Goal: Navigation & Orientation: Locate item on page

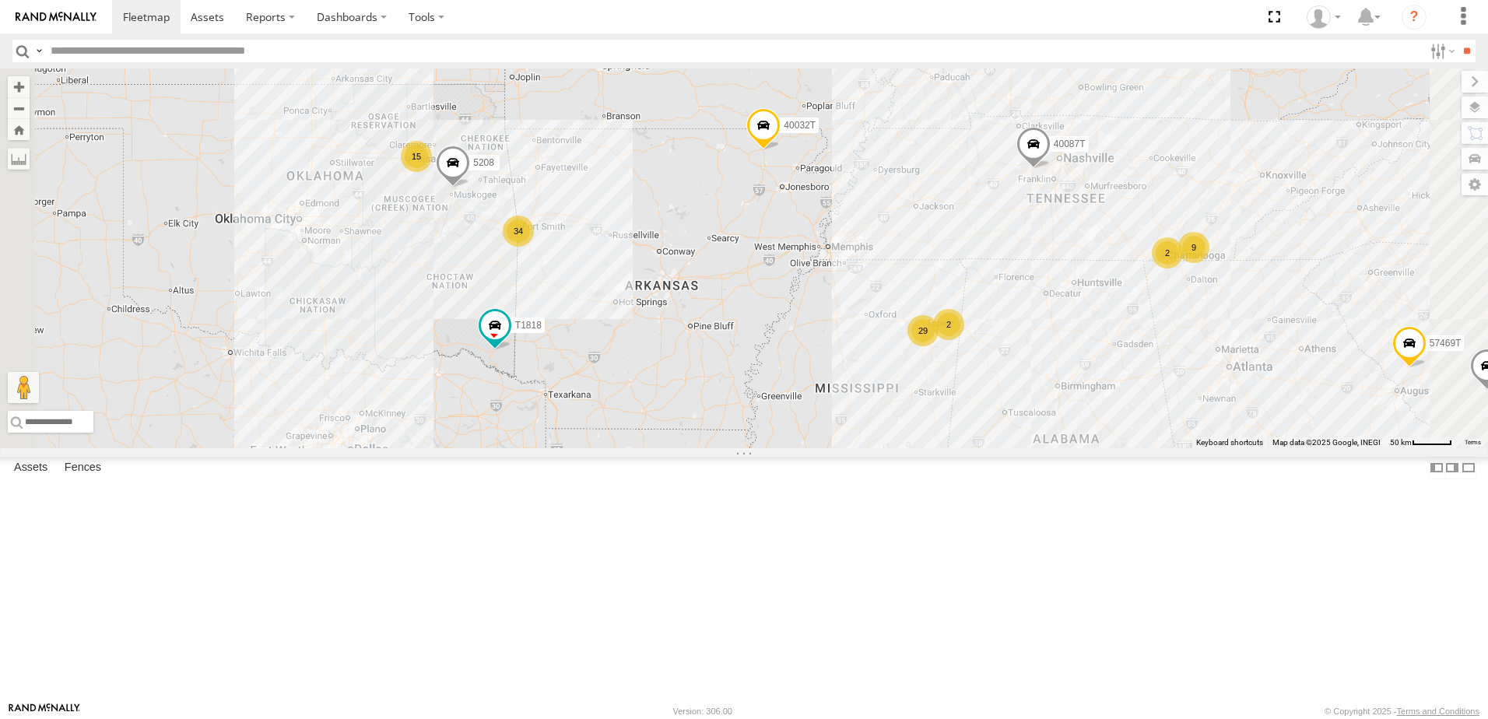
drag, startPoint x: 961, startPoint y: 328, endPoint x: 924, endPoint y: 416, distance: 96.2
click at [924, 416] on div "T1818 T3214 40022T 40084T 87121T 40087T 40037T 37131T T3202 37121T 47117T 5381-…" at bounding box center [744, 258] width 1488 height 380
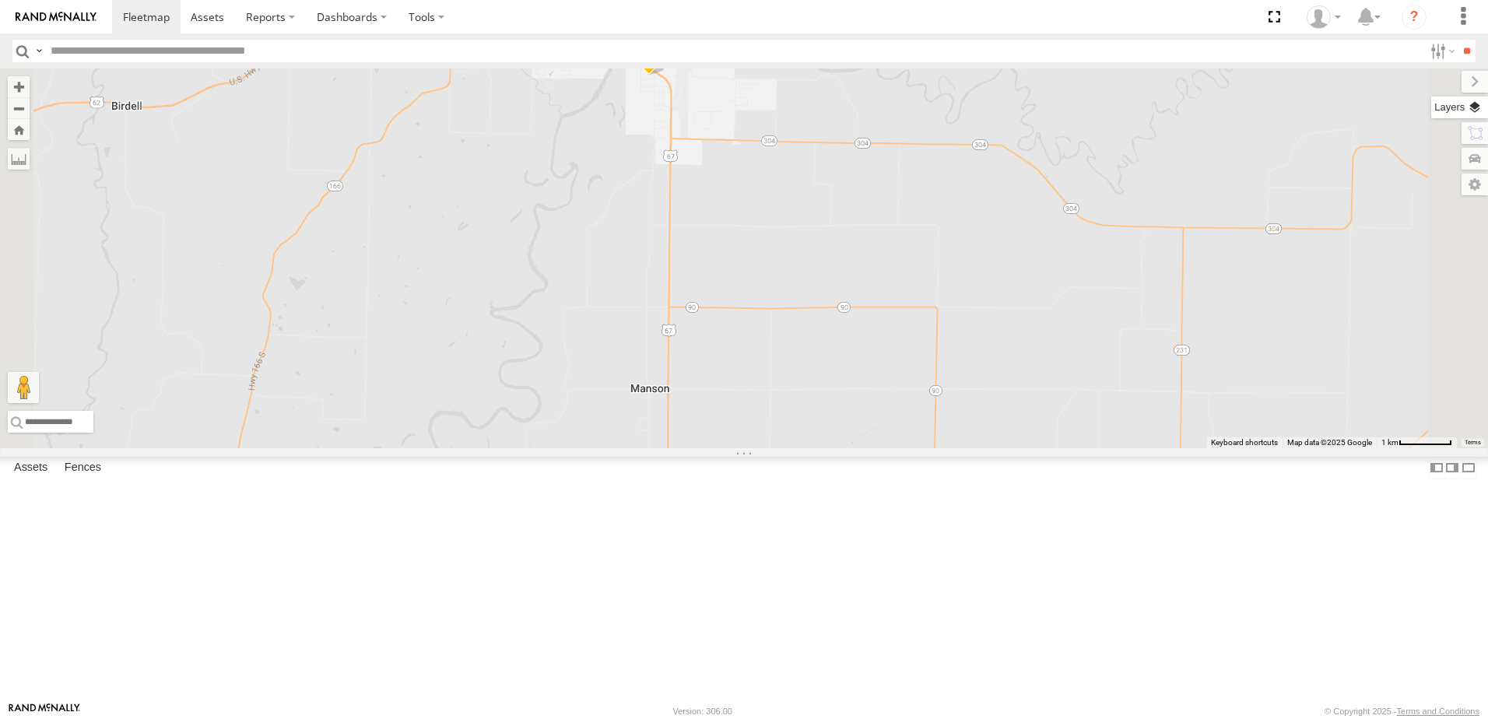
click at [1474, 109] on label at bounding box center [1459, 107] width 57 height 22
click at [0, 0] on span "Basemaps" at bounding box center [0, 0] width 0 height 0
click at [0, 0] on span "Satellite + Roadmap" at bounding box center [0, 0] width 0 height 0
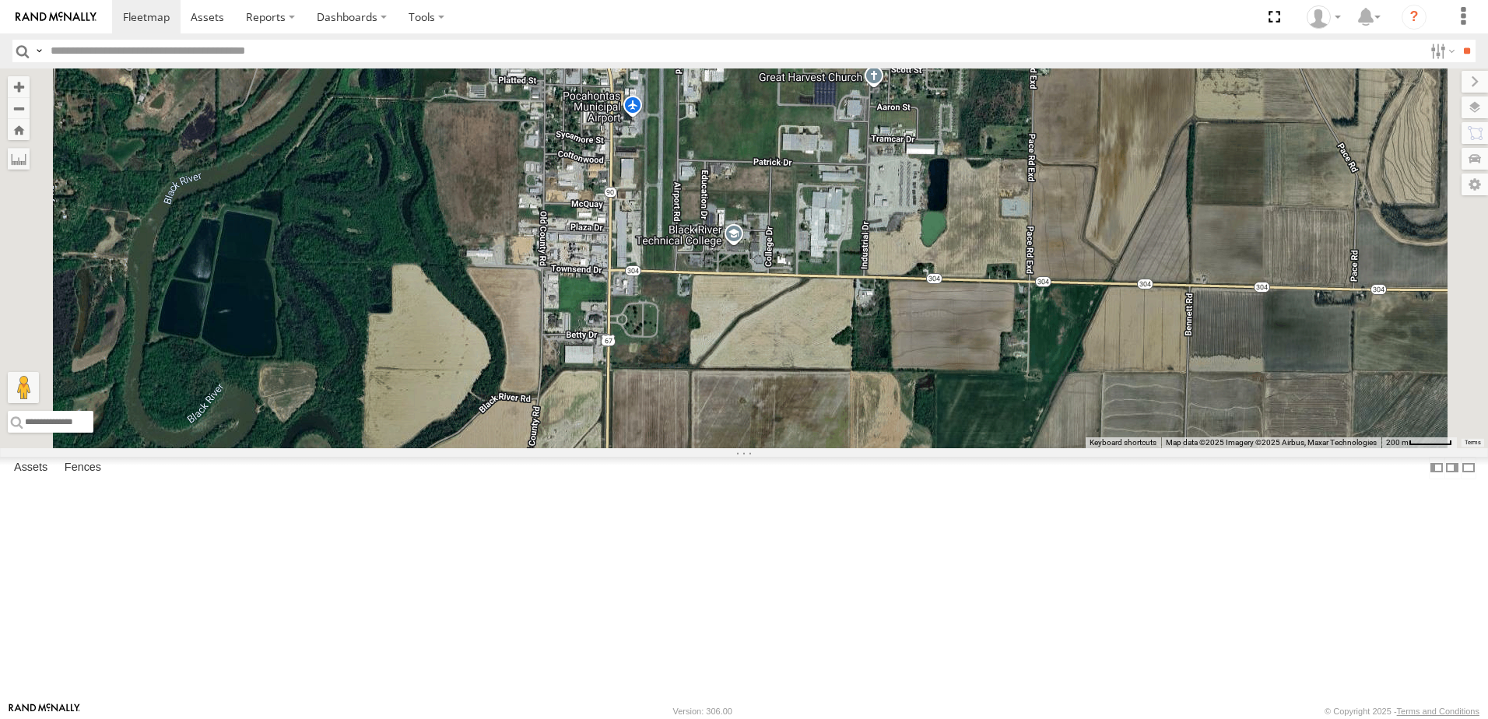
drag, startPoint x: 828, startPoint y: 292, endPoint x: 822, endPoint y: 419, distance: 127.0
click at [822, 418] on div "T1818 T3214 40022T 40084T 87121T 40087T 40037T 37131T T3202 37121T 47117T 5381-…" at bounding box center [744, 258] width 1488 height 380
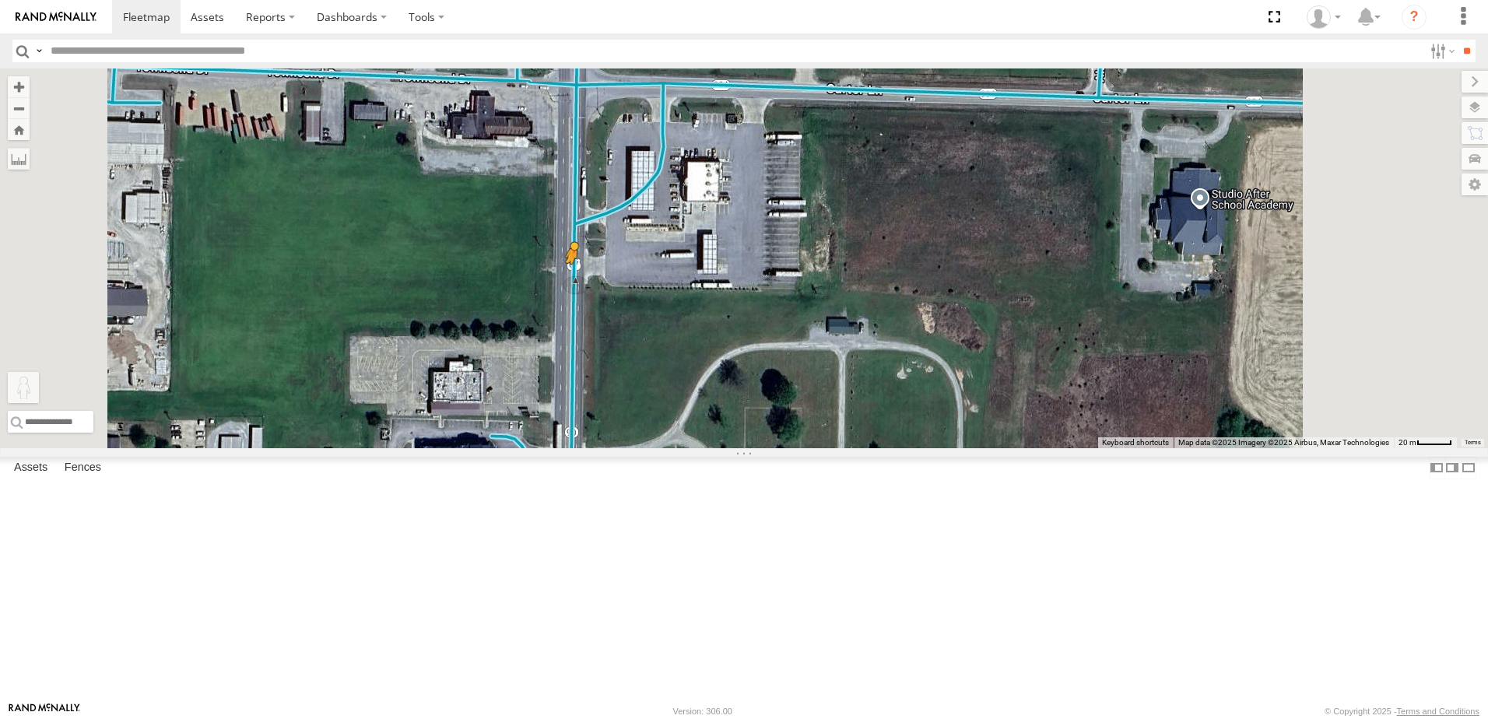
drag, startPoint x: 420, startPoint y: 644, endPoint x: 766, endPoint y: 405, distance: 420.7
click at [766, 405] on div "T1818 T3214 40022T 40084T 87121T 40087T 40037T 37131T T3202 37121T 47117T 5381-…" at bounding box center [744, 258] width 1488 height 380
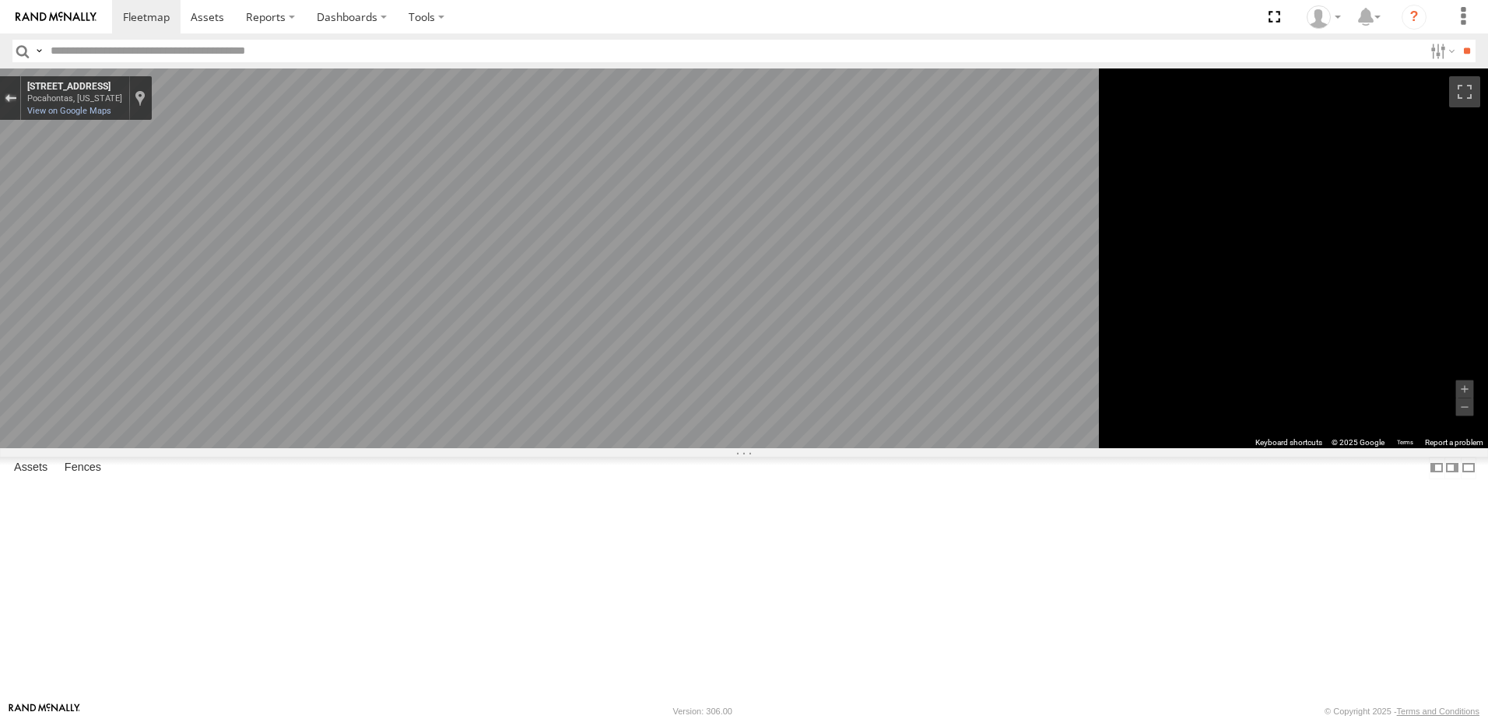
click at [16, 97] on div "Exit the Street View" at bounding box center [11, 97] width 12 height 9
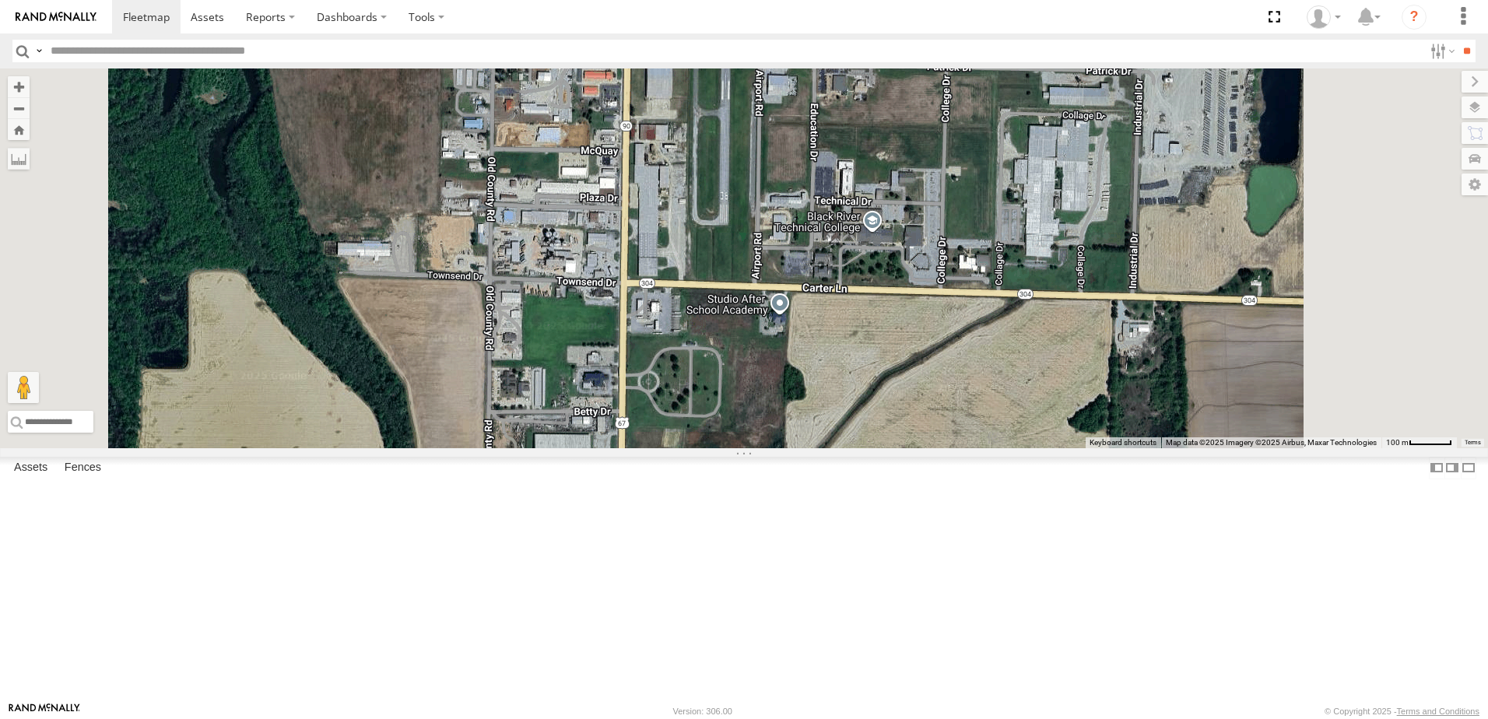
drag, startPoint x: 896, startPoint y: 614, endPoint x: 887, endPoint y: 462, distance: 152.0
click at [898, 448] on div "T1818 T3214 40022T 40084T 87121T 40087T 40037T 37131T T3202 37121T 47117T 5381-…" at bounding box center [744, 258] width 1488 height 380
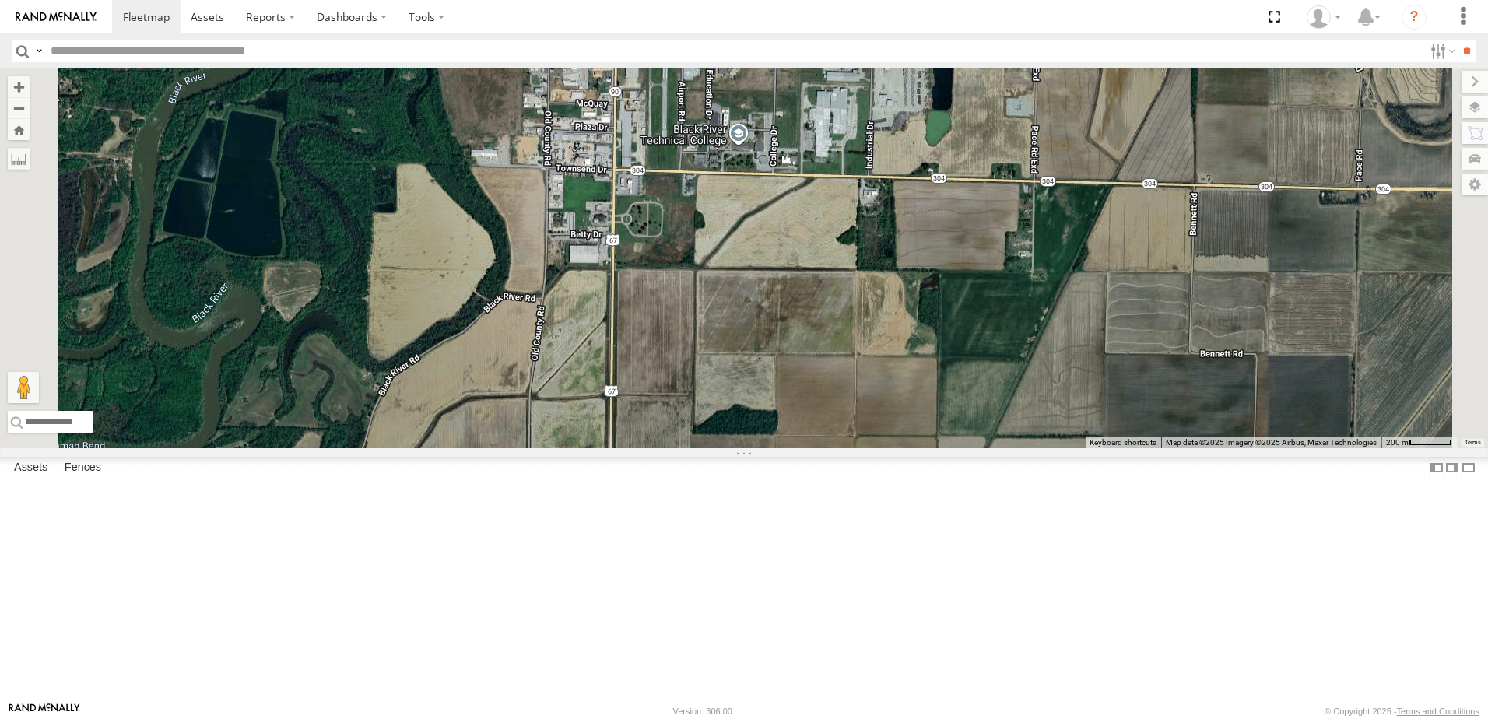
drag, startPoint x: 832, startPoint y: 436, endPoint x: 817, endPoint y: 558, distance: 123.1
click at [817, 448] on div "T1818 T3214 40022T 40084T 87121T 40087T 40037T 37131T T3202 37121T 47117T 5381-…" at bounding box center [744, 258] width 1488 height 380
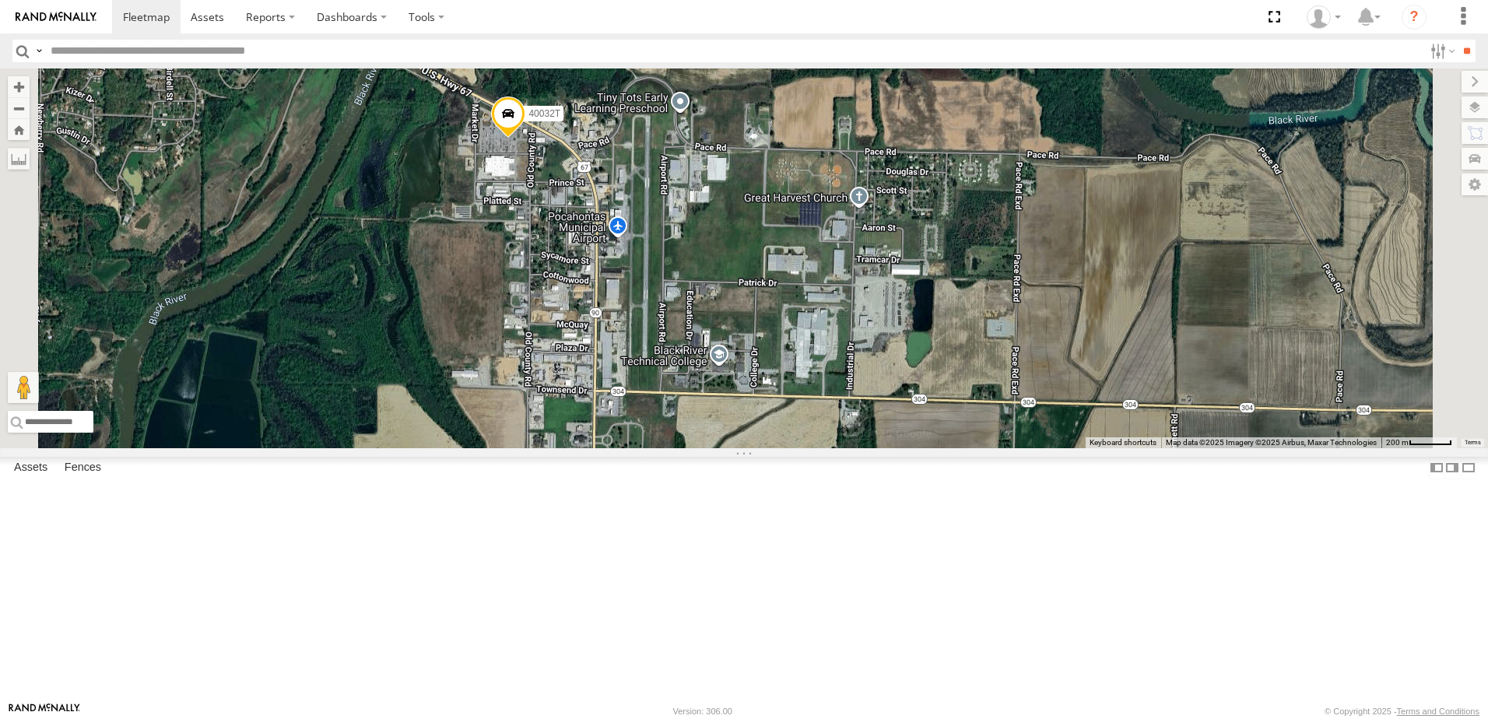
drag, startPoint x: 878, startPoint y: 361, endPoint x: 885, endPoint y: 423, distance: 62.6
click at [885, 423] on div "T1818 T3214 40022T 40084T 87121T 40087T 40037T 37131T T3202 37121T 47117T 5381-…" at bounding box center [744, 258] width 1488 height 380
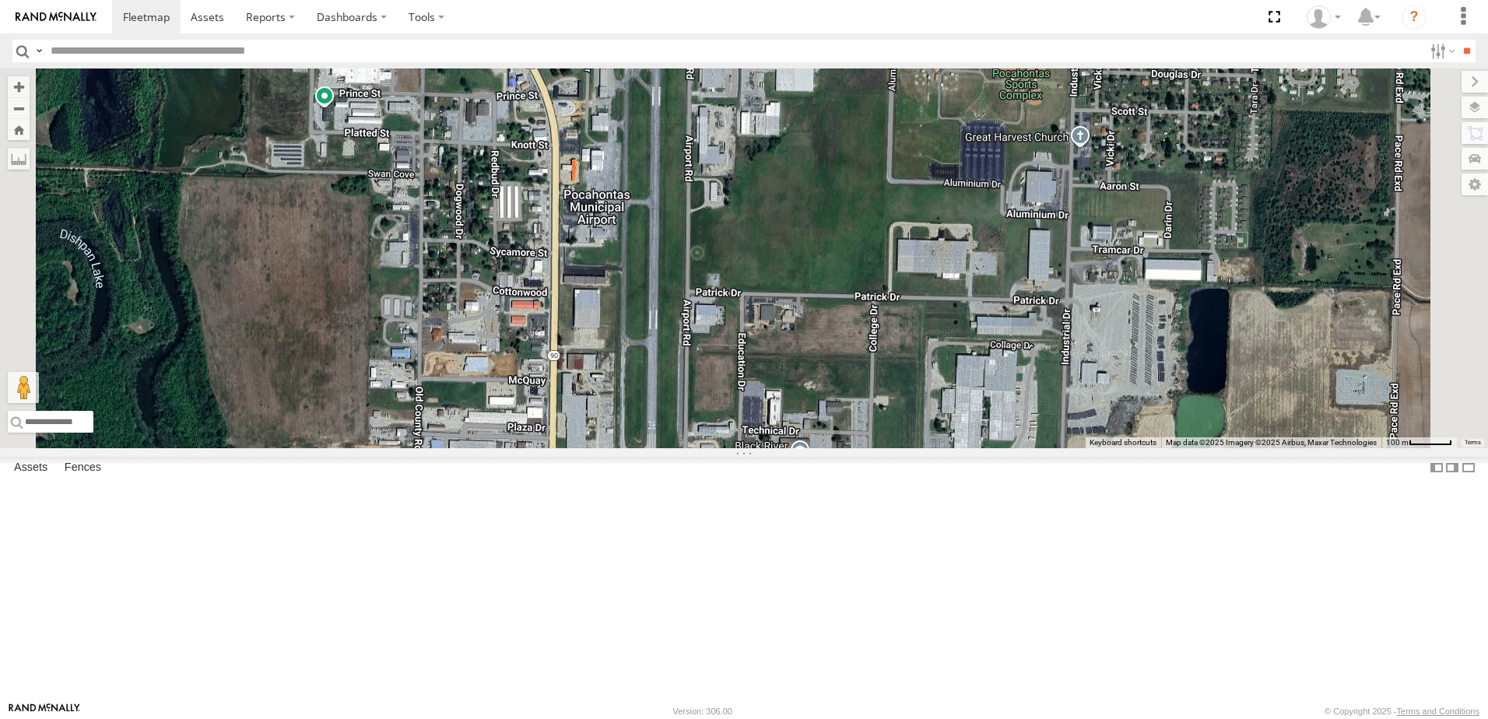
drag, startPoint x: 997, startPoint y: 466, endPoint x: 965, endPoint y: 299, distance: 170.3
click at [968, 305] on div "T1818 T3214 40022T 40084T 87121T 40087T 40037T 37131T T3202 37121T 47117T 5381-…" at bounding box center [744, 258] width 1488 height 380
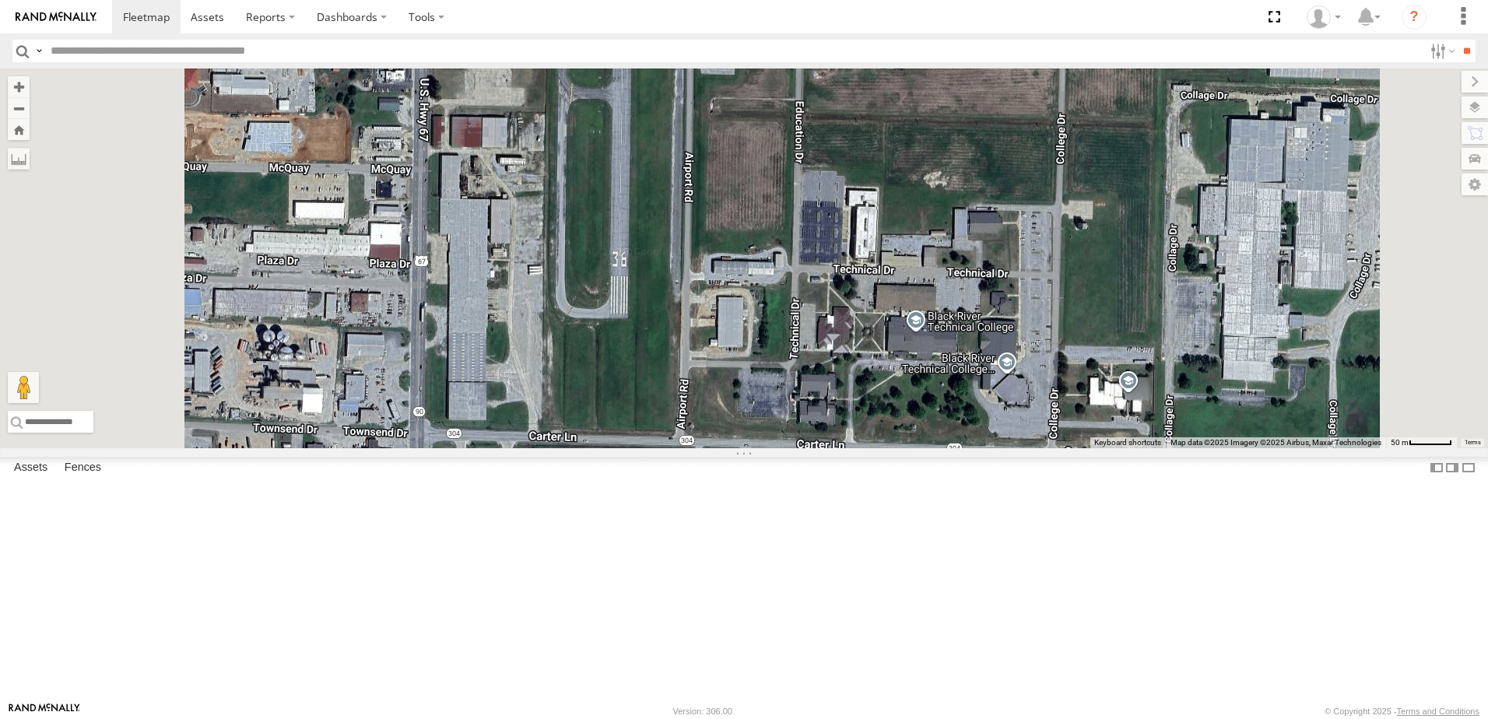
drag, startPoint x: 803, startPoint y: 499, endPoint x: 836, endPoint y: 424, distance: 81.5
click at [833, 435] on div "T1818 T3214 40022T 40084T 87121T 40087T 40037T 37131T T3202 37121T 47117T 5381-…" at bounding box center [744, 258] width 1488 height 380
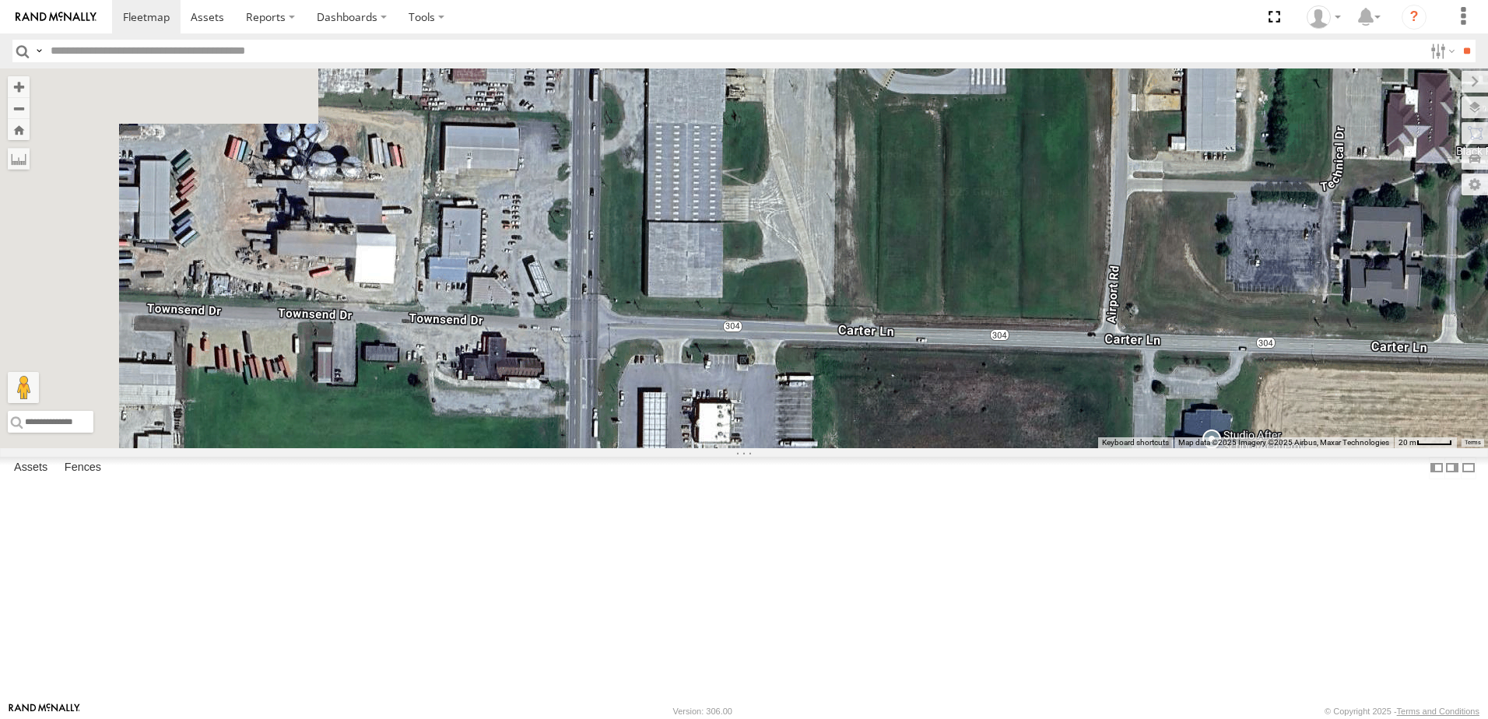
drag, startPoint x: 509, startPoint y: 587, endPoint x: 755, endPoint y: 565, distance: 246.9
click at [755, 448] on div "T1818 T3214 40022T 40084T 87121T 40087T 40037T 37131T T3202 37121T 47117T 5381-…" at bounding box center [744, 258] width 1488 height 380
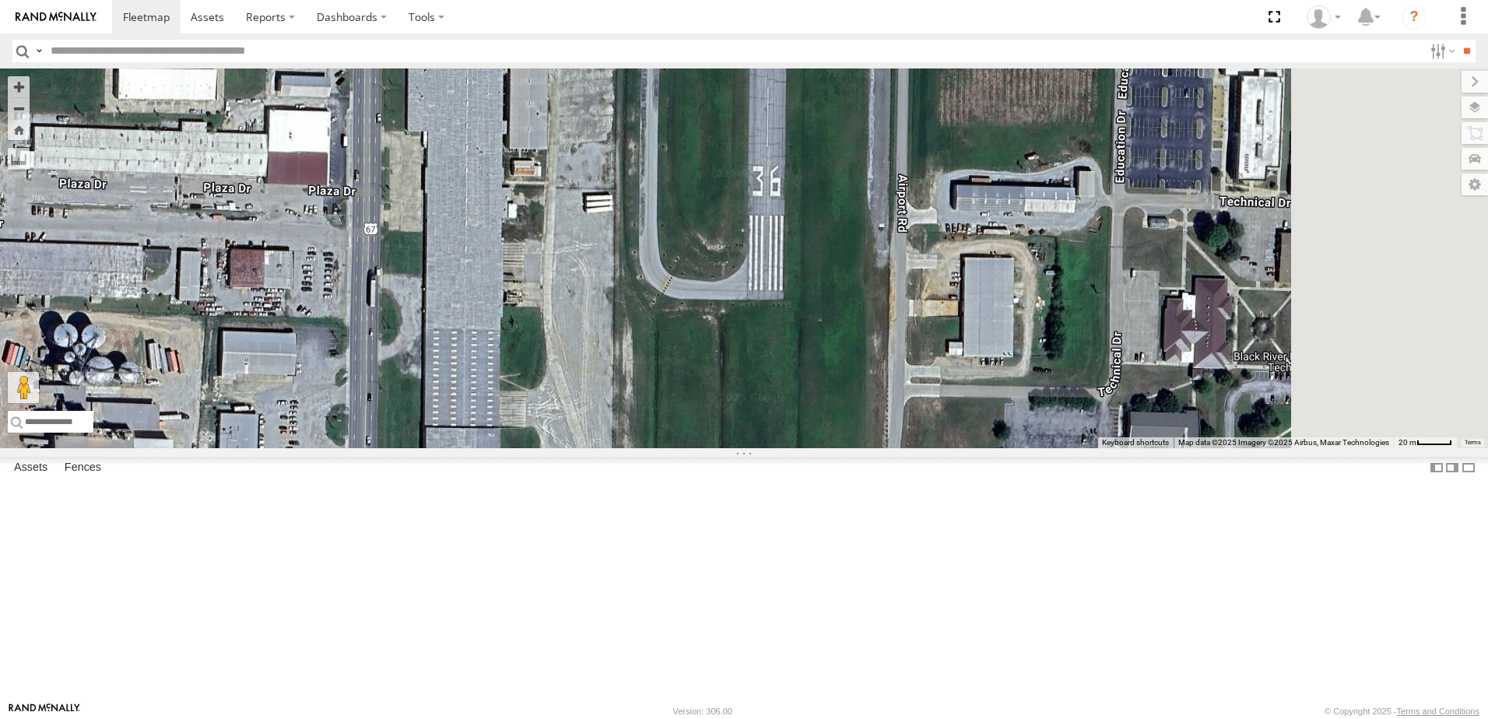
drag, startPoint x: 1099, startPoint y: 440, endPoint x: 902, endPoint y: 591, distance: 249.2
click at [902, 448] on div "T1818 T3214 40022T 40084T 87121T 40087T 40037T 37131T T3202 37121T 47117T 5381-…" at bounding box center [744, 258] width 1488 height 380
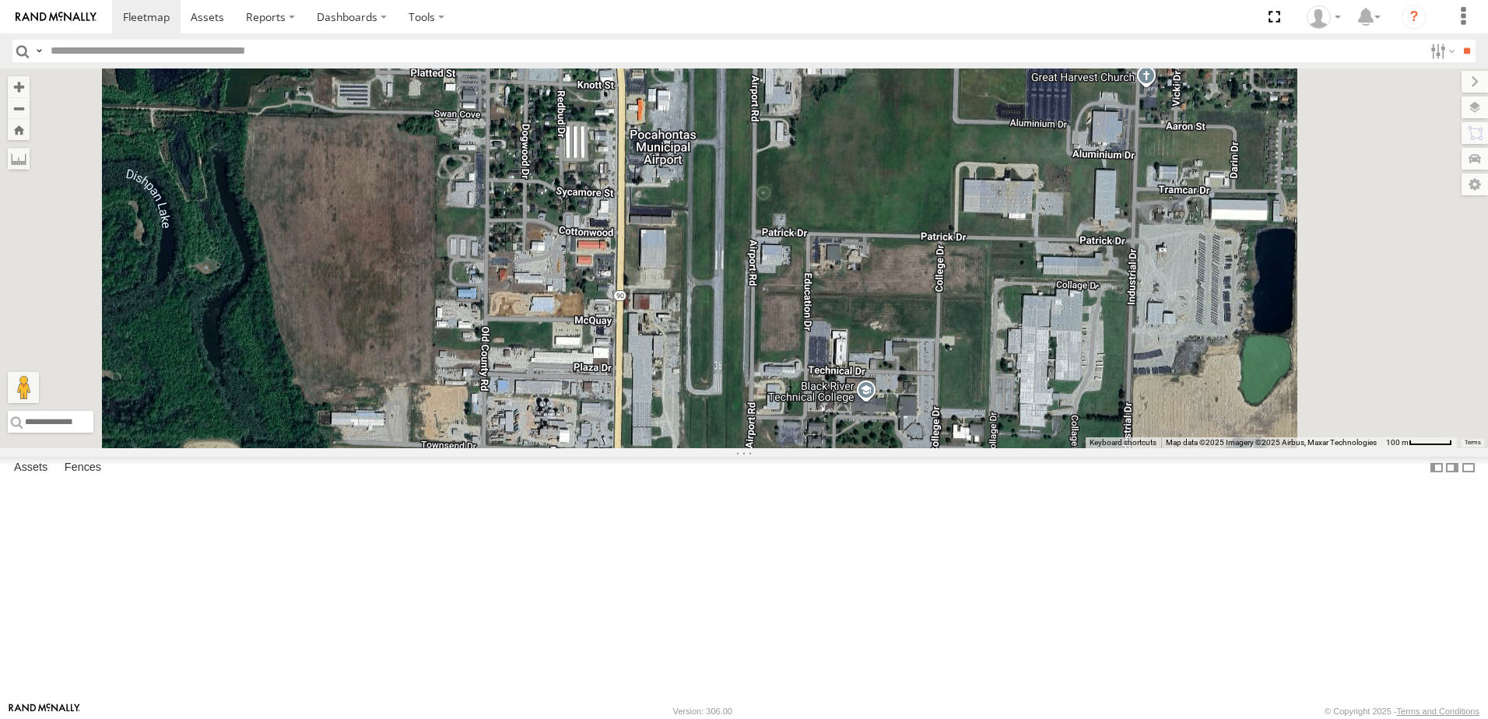
drag, startPoint x: 885, startPoint y: 589, endPoint x: 889, endPoint y: 410, distance: 179.0
click at [889, 419] on div "T1818 T3214 40022T 40084T 87121T 40087T 40037T 37131T T3202 37121T 47117T 5381-…" at bounding box center [744, 258] width 1488 height 380
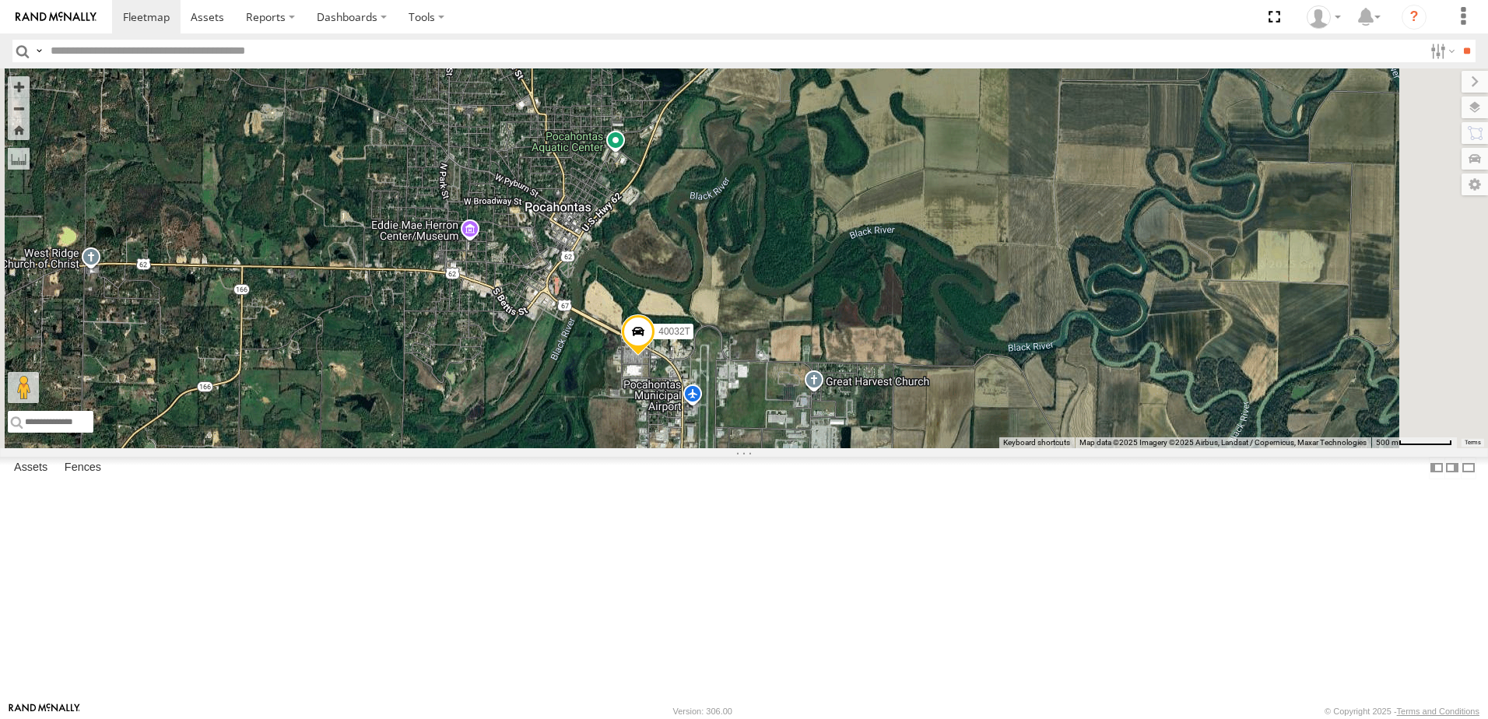
drag, startPoint x: 752, startPoint y: 341, endPoint x: 759, endPoint y: 536, distance: 195.5
click at [759, 448] on div "T1818 T3214 40022T 40084T 87121T 40087T 40037T 37131T T3202 37121T 47117T 5381-…" at bounding box center [744, 258] width 1488 height 380
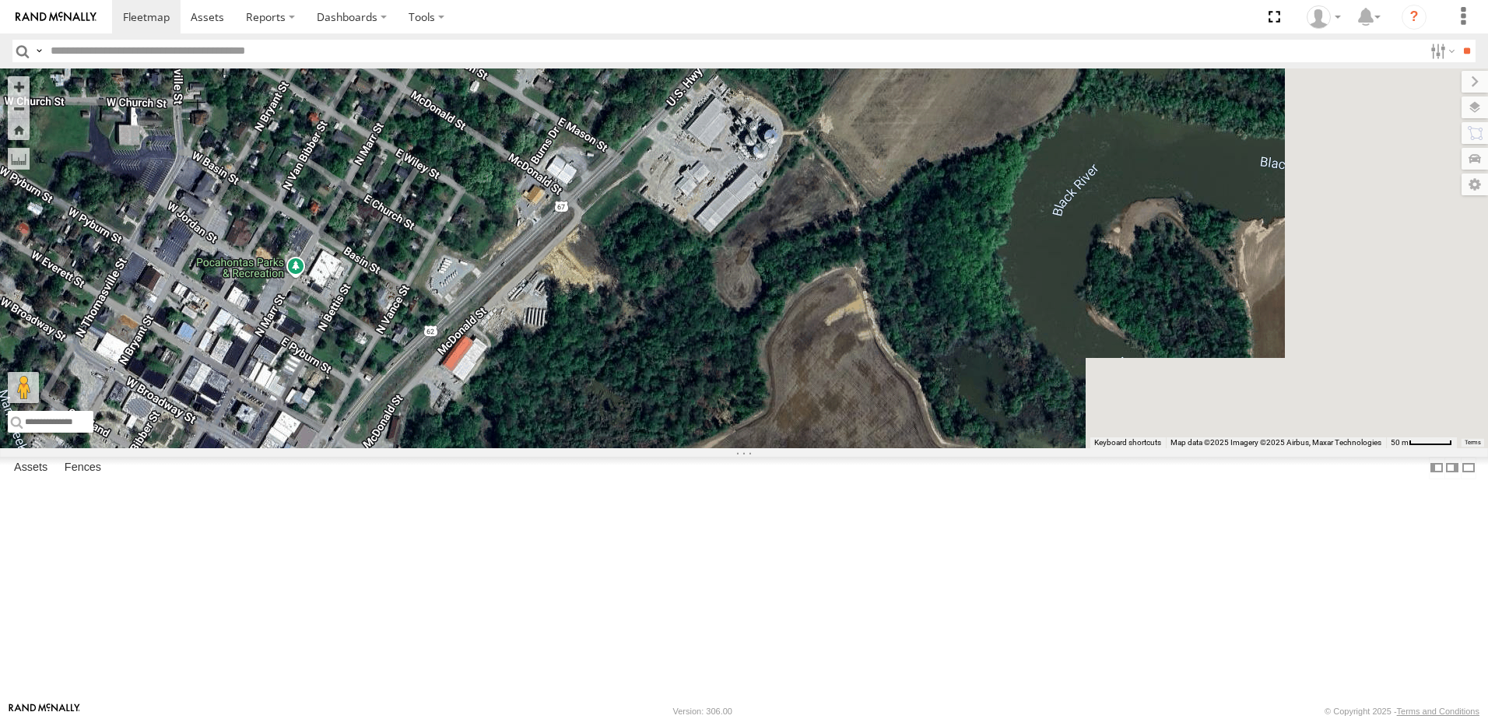
drag, startPoint x: 1036, startPoint y: 318, endPoint x: 737, endPoint y: 493, distance: 346.3
click at [737, 448] on div "T1818 T3214 40022T 40084T 87121T 40087T 40037T 37131T T3202 37121T 47117T 5381-…" at bounding box center [744, 258] width 1488 height 380
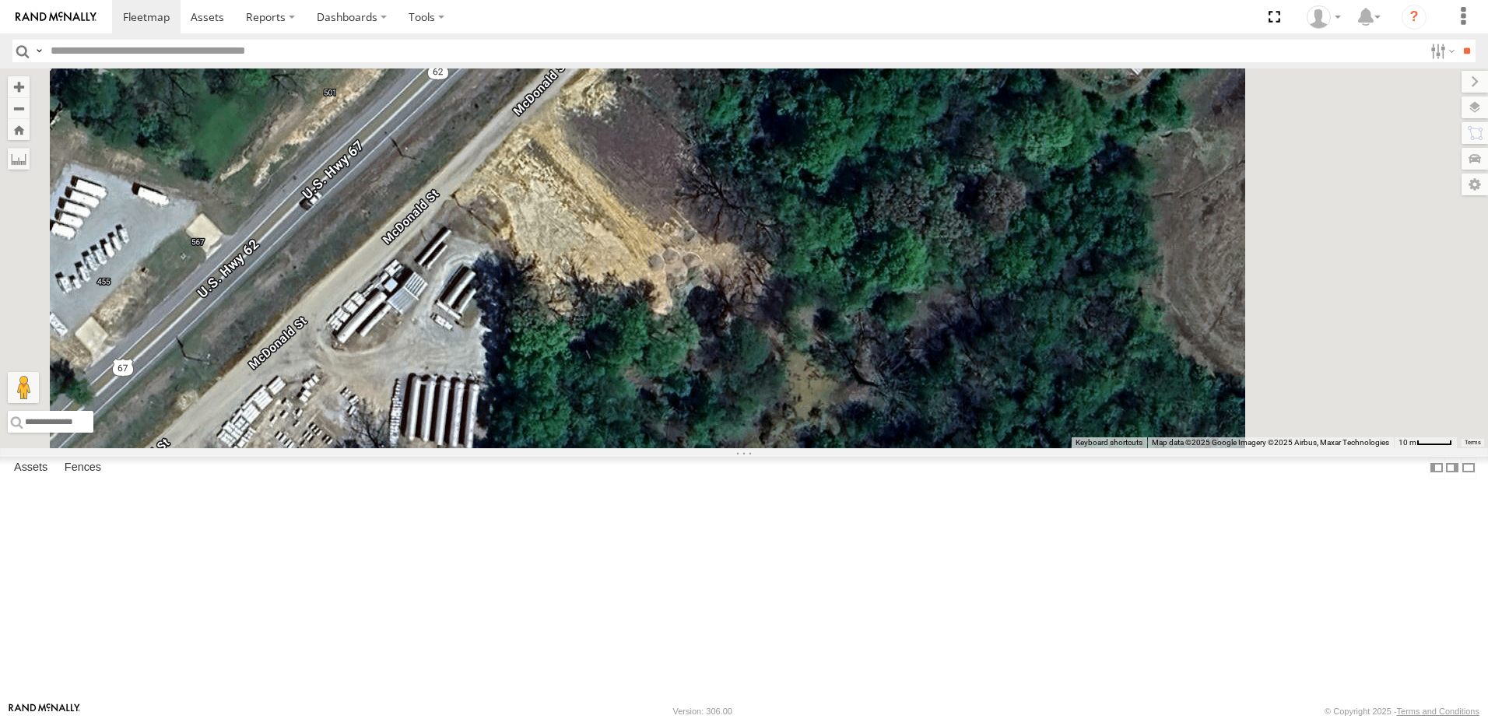
drag, startPoint x: 875, startPoint y: 432, endPoint x: 822, endPoint y: 496, distance: 82.4
click at [824, 448] on div "T1818 T3214 40022T 40084T 87121T 40087T 40037T 37131T T3202 37121T 47117T 5381-…" at bounding box center [744, 258] width 1488 height 380
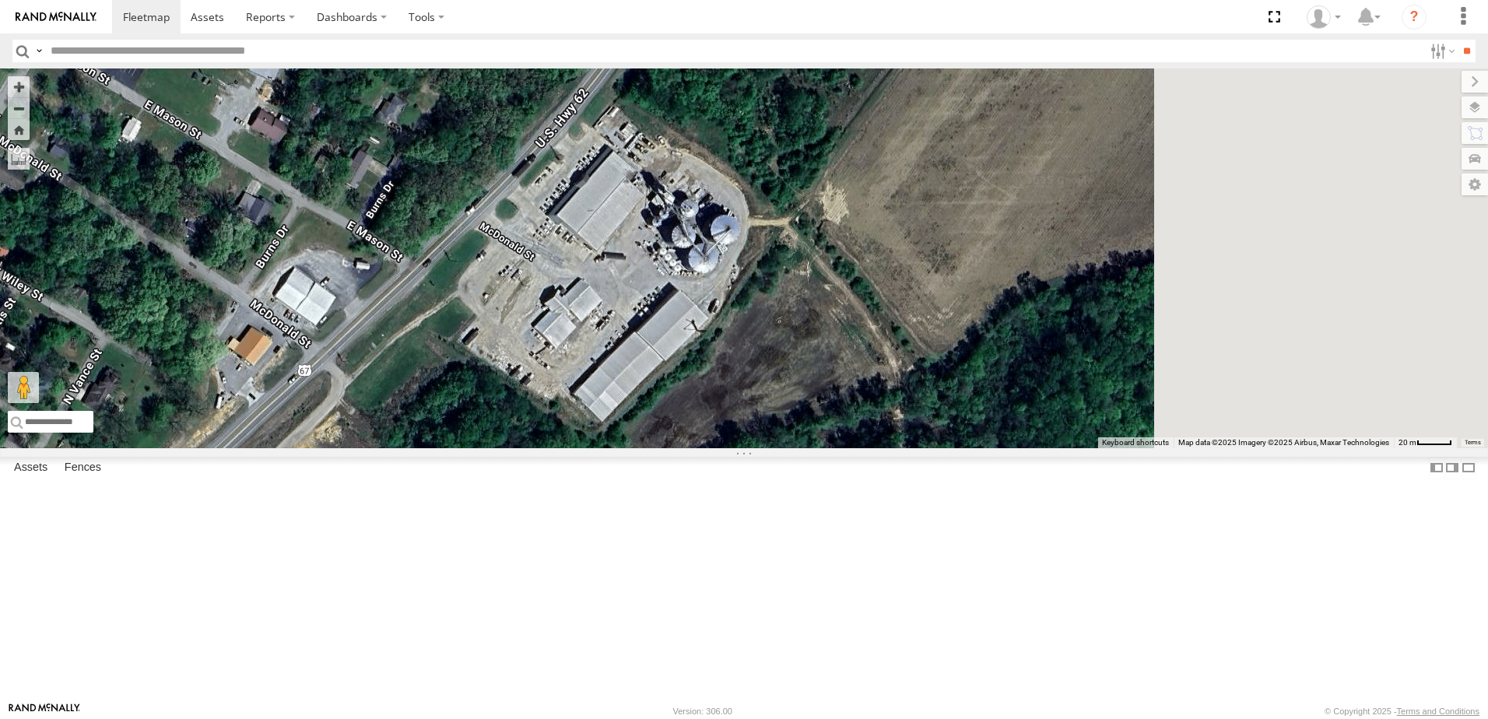
drag, startPoint x: 910, startPoint y: 434, endPoint x: 686, endPoint y: 551, distance: 253.4
click at [687, 448] on div "T1818 T3214 40022T 40084T 87121T 40087T 40037T 37131T T3202 37121T 47117T 5381-…" at bounding box center [744, 258] width 1488 height 380
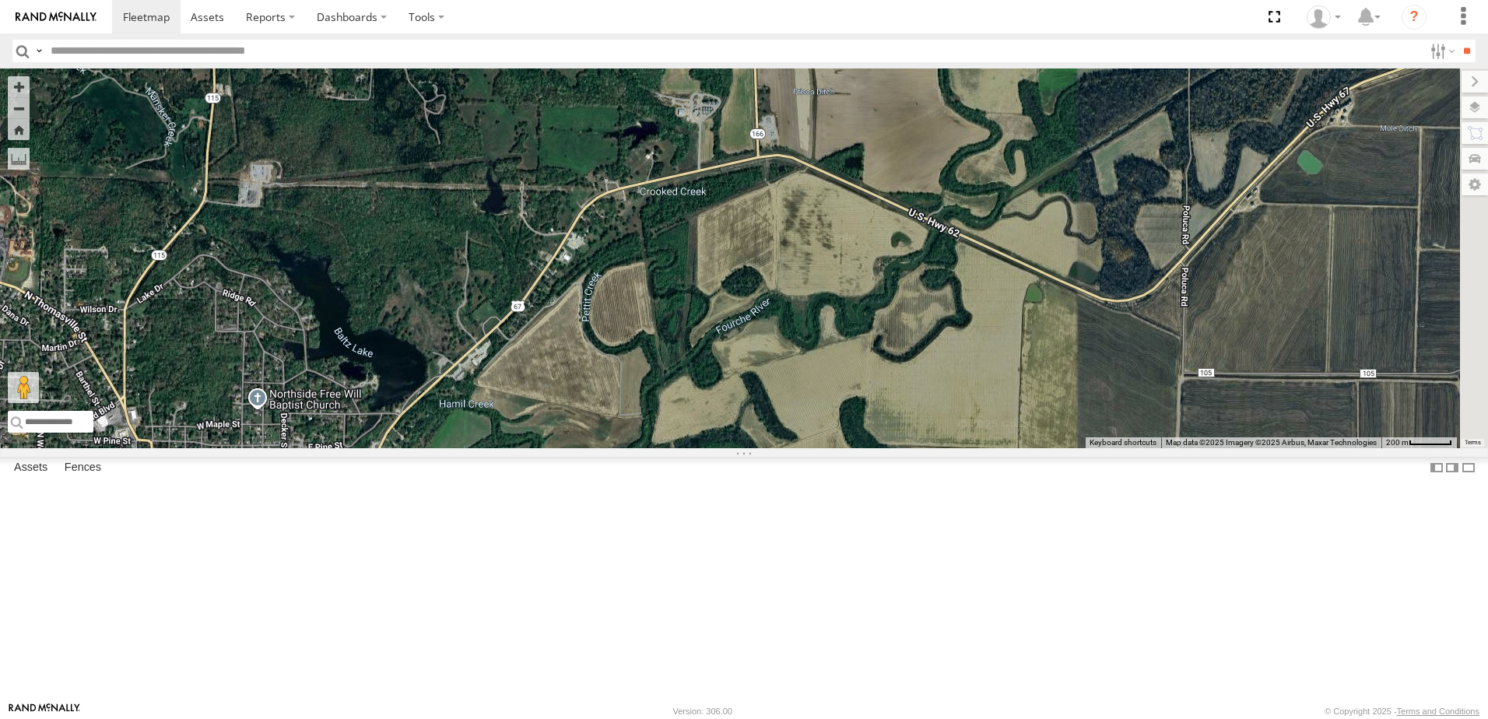
drag, startPoint x: 752, startPoint y: 499, endPoint x: 731, endPoint y: 473, distance: 33.7
click at [731, 448] on div "T1818 T3214 40022T 40084T 87121T 40087T 40037T 37131T T3202 37121T 47117T 5381-…" at bounding box center [744, 258] width 1488 height 380
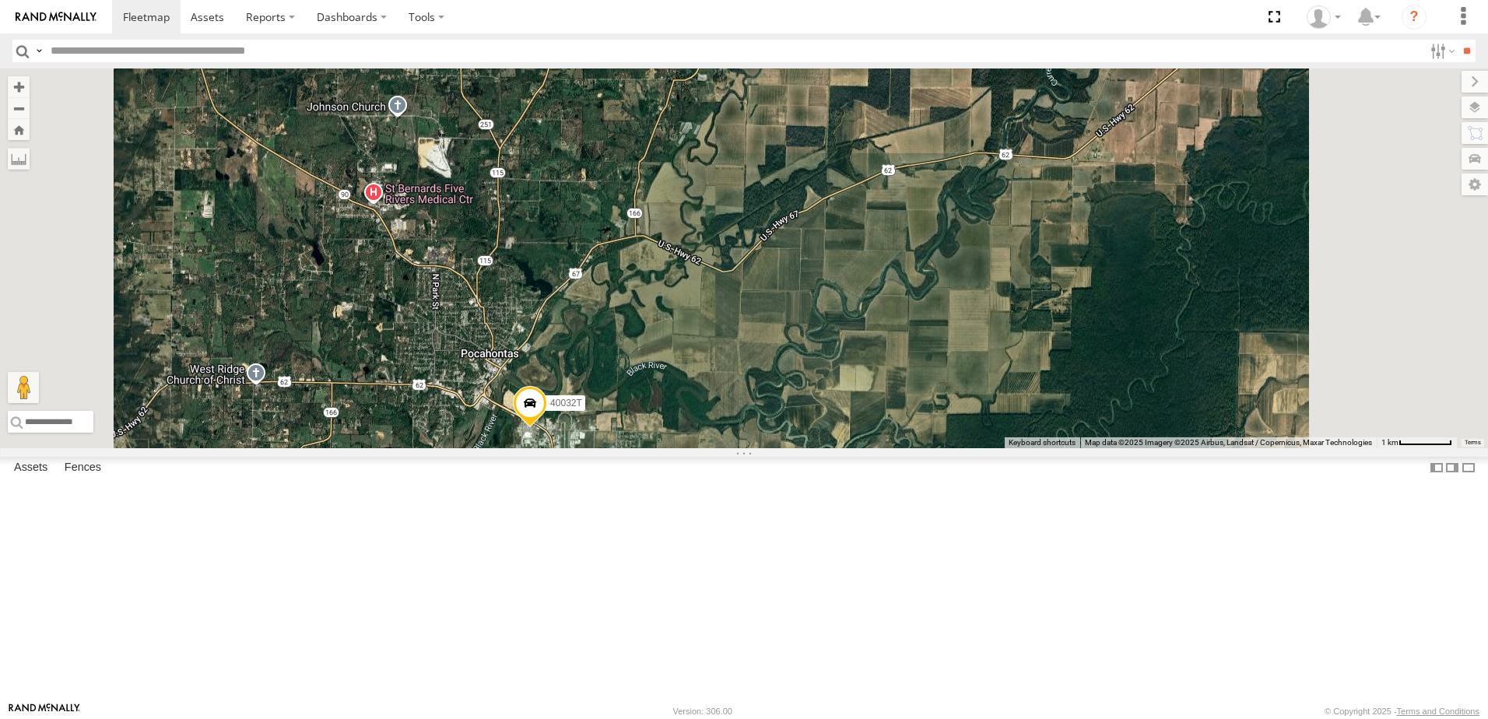
drag, startPoint x: 647, startPoint y: 598, endPoint x: 758, endPoint y: 440, distance: 192.8
click at [753, 448] on div "T1818 T3214 40022T 40084T 87121T 40087T 40037T 37131T T3202 37121T 47117T 5381-…" at bounding box center [744, 258] width 1488 height 380
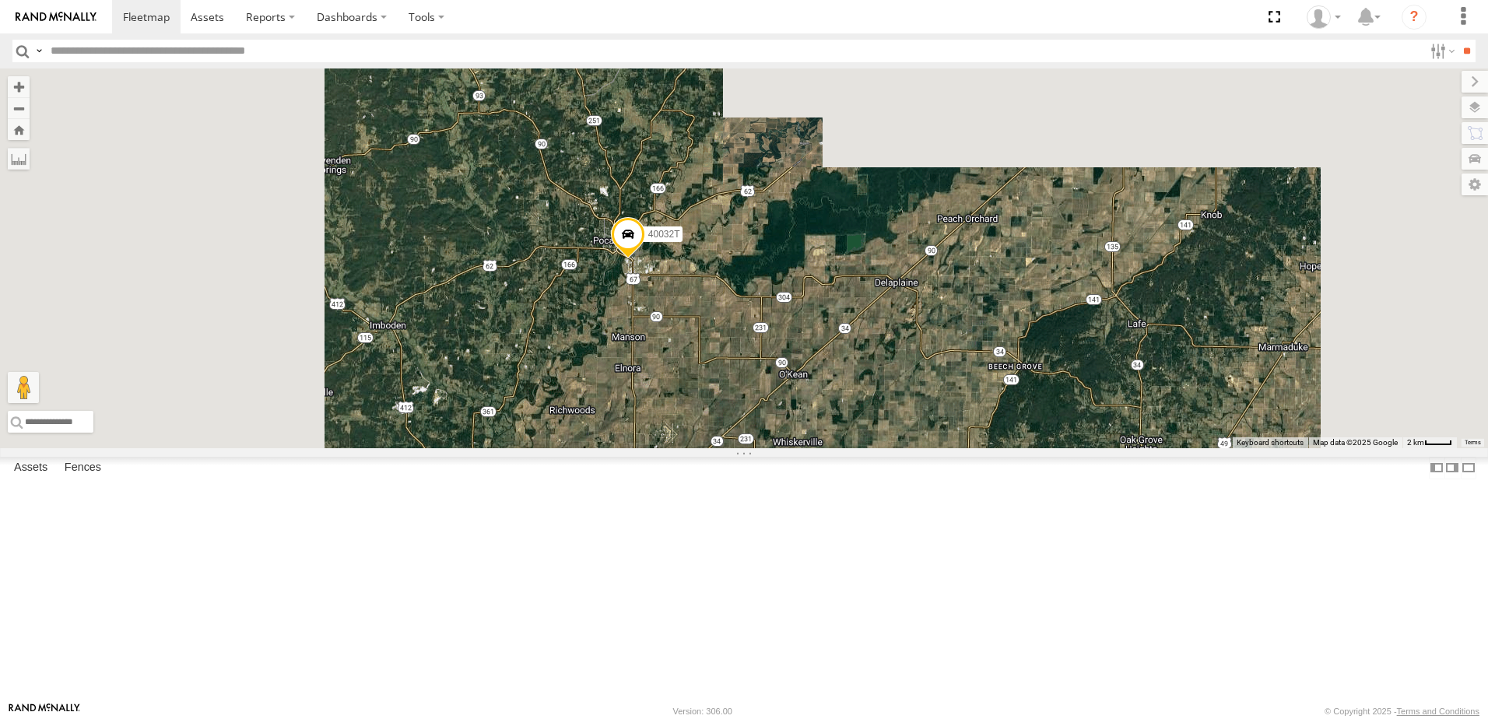
drag, startPoint x: 770, startPoint y: 510, endPoint x: 819, endPoint y: 392, distance: 128.3
click at [815, 401] on div "T1818 T3214 40022T 40084T 87121T 40087T 40037T 37131T T3202 37121T 47117T 5381-…" at bounding box center [744, 258] width 1488 height 380
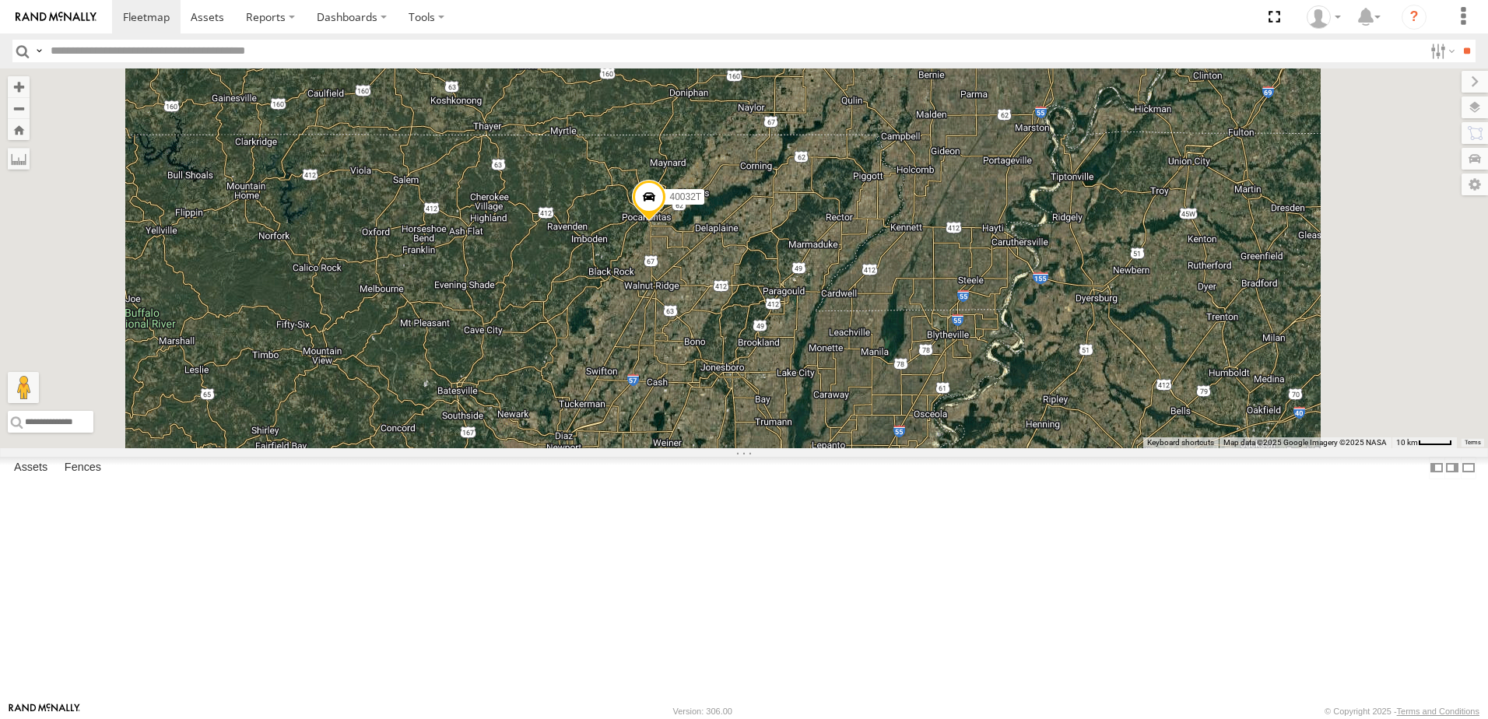
click at [0, 0] on span "Roadmap" at bounding box center [0, 0] width 0 height 0
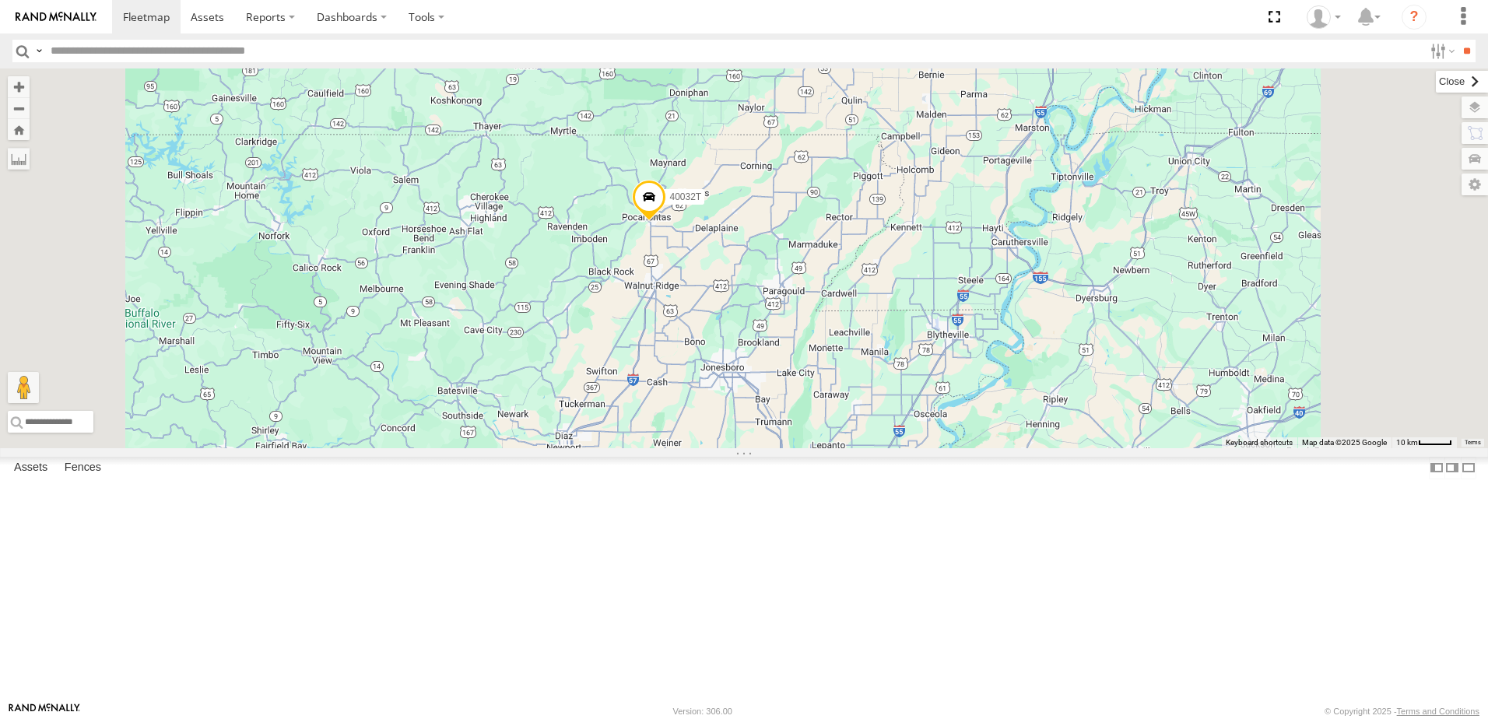
click at [1436, 81] on label at bounding box center [1462, 82] width 52 height 22
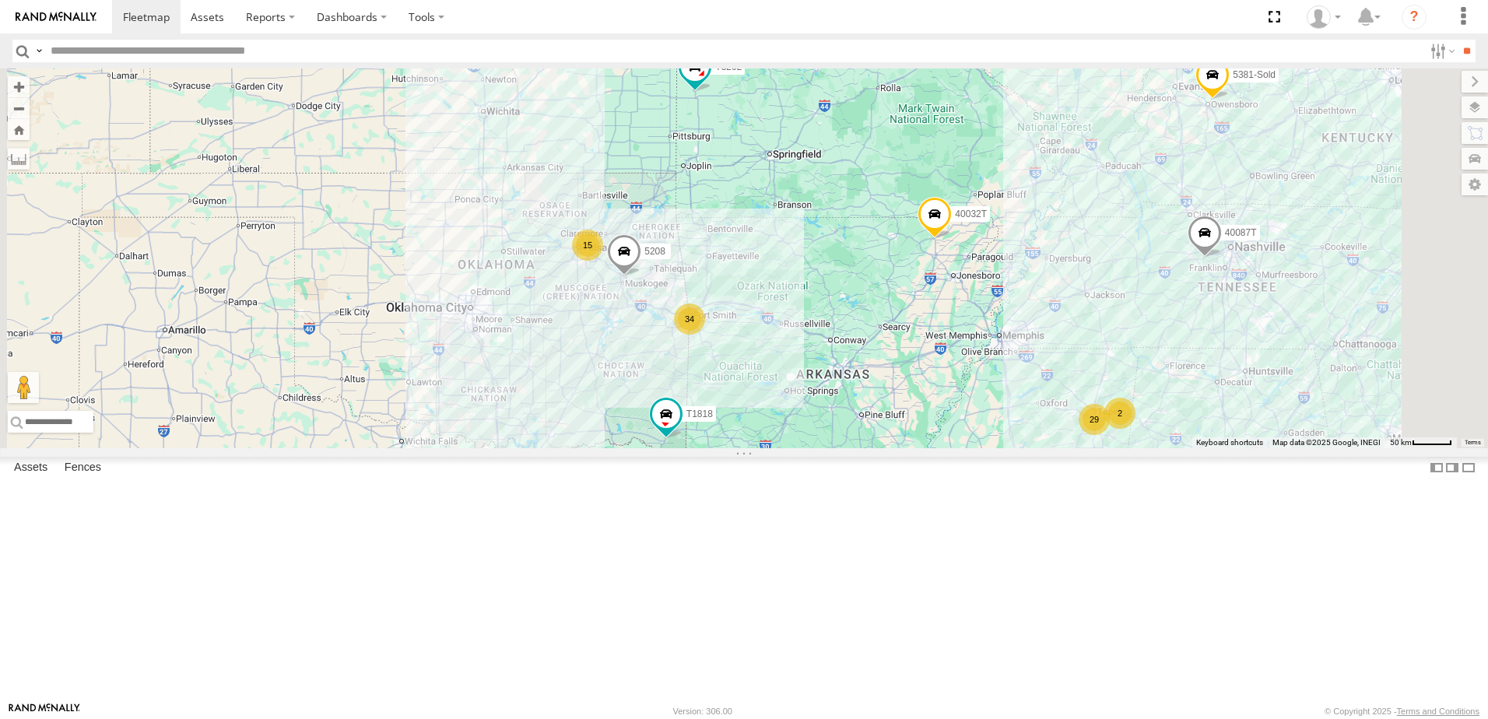
drag, startPoint x: 703, startPoint y: 523, endPoint x: 682, endPoint y: 402, distance: 123.3
click at [682, 404] on div "T1818 T3214 40022T 40084T 87121T 40087T 40037T 37131T T3202 37121T 47117T 5381-…" at bounding box center [744, 258] width 1488 height 380
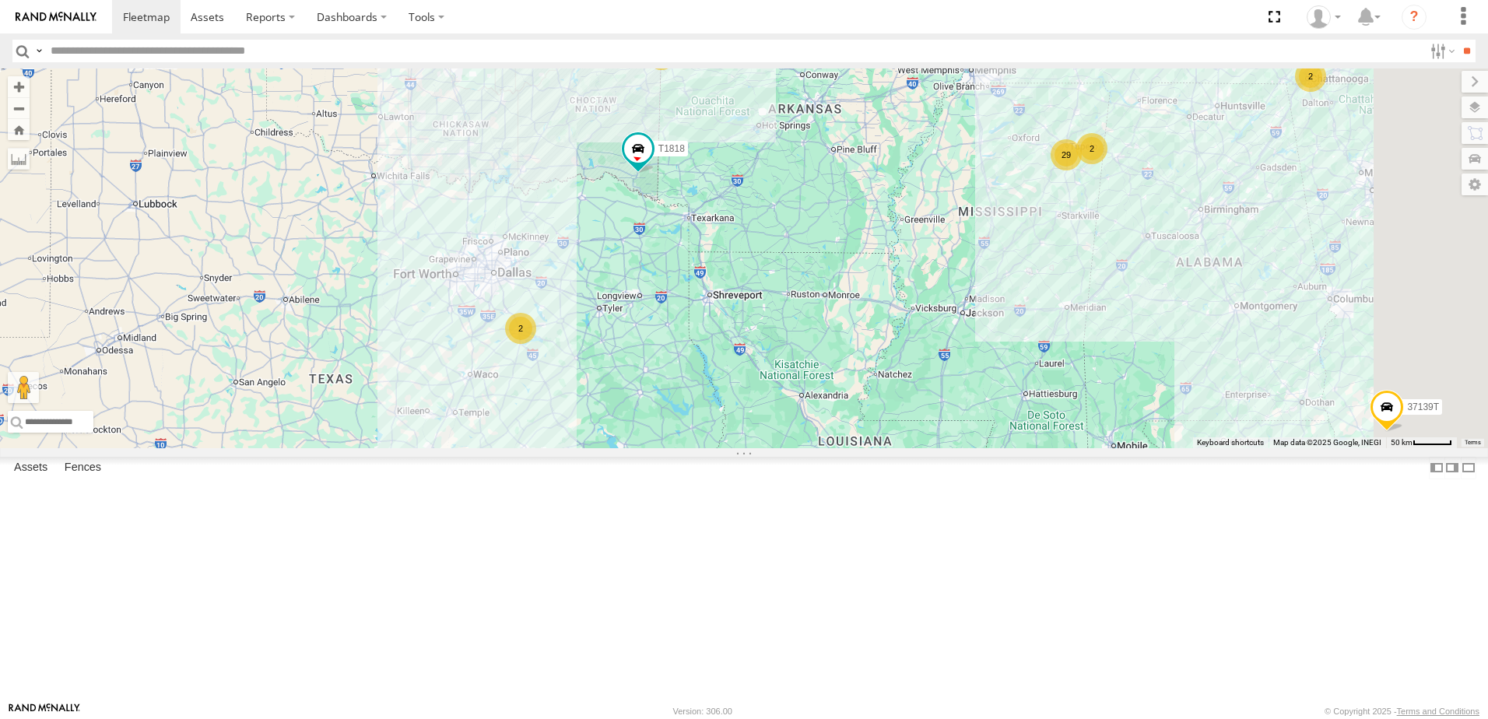
drag, startPoint x: 568, startPoint y: 355, endPoint x: 569, endPoint y: 323, distance: 31.9
click at [573, 328] on div "T1818 T3214 40022T 40084T 87121T 40087T 40037T 37131T T3202 37121T 47117T 5381-…" at bounding box center [744, 258] width 1488 height 380
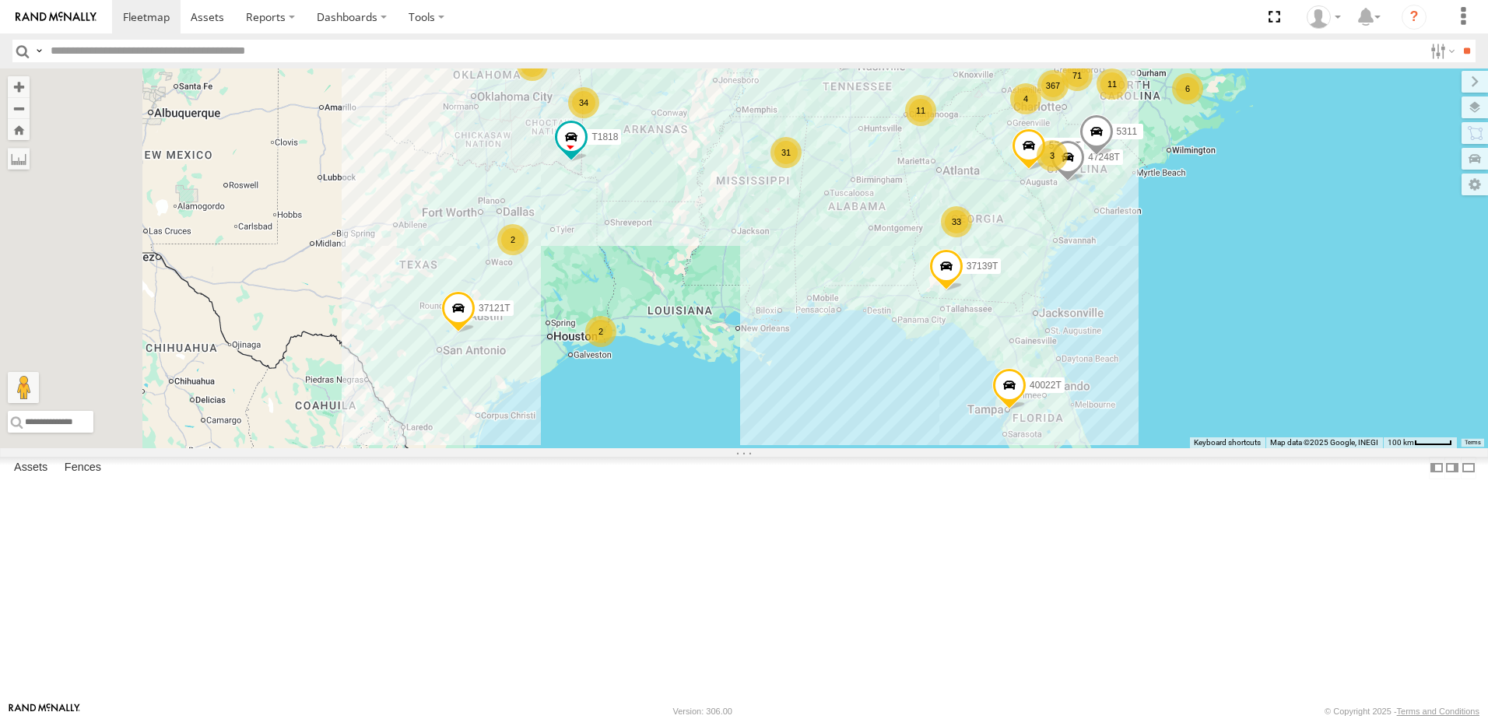
drag, startPoint x: 876, startPoint y: 407, endPoint x: 926, endPoint y: 405, distance: 49.9
click at [924, 405] on div "T1818 T3214 40022T 40084T 87121T 40087T 40037T 37131T T3202 37121T 47117T 5381-…" at bounding box center [744, 258] width 1488 height 380
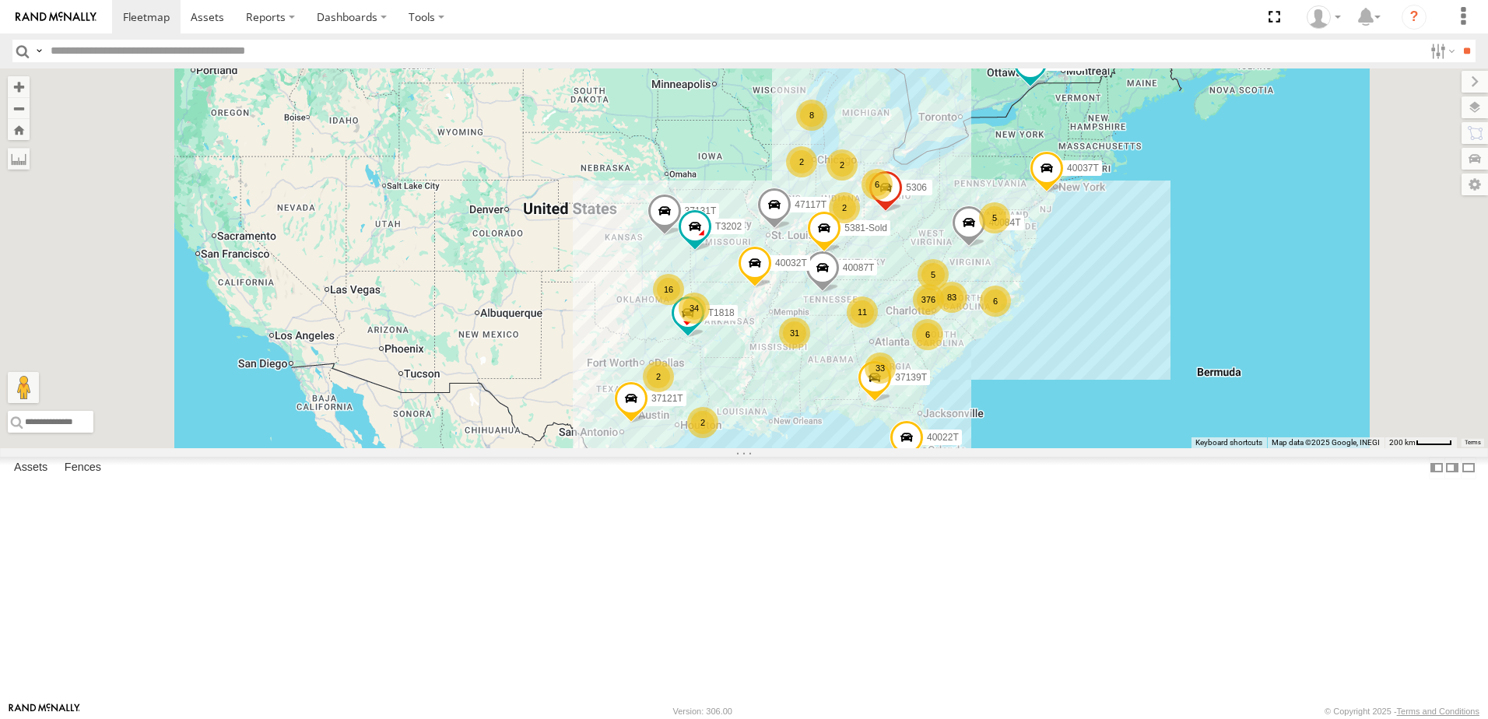
drag, startPoint x: 706, startPoint y: 431, endPoint x: 724, endPoint y: 526, distance: 96.6
click at [724, 448] on div "T1818 T3214 40022T 40084T 87121T 40087T 40037T 37131T T3202 37121T 47117T 5381-…" at bounding box center [744, 258] width 1488 height 380
